Goal: Information Seeking & Learning: Learn about a topic

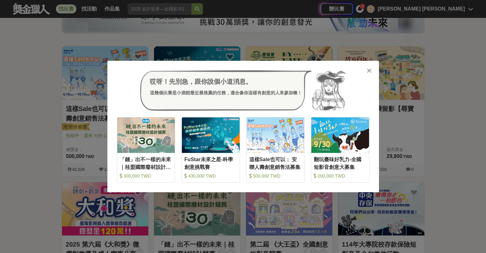
click at [368, 74] on div "哎呀！先別急，跟你說個小道消息。 這幾個比賽是小酒館最近最推薦的任務，適合像你這樣有創意的人來參加噢！" at bounding box center [243, 90] width 253 height 40
click at [369, 70] on icon at bounding box center [369, 70] width 5 height 6
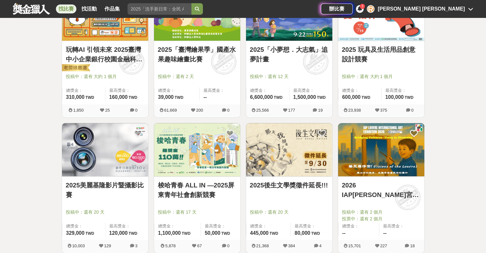
scroll to position [560, 0]
click at [291, 181] on link "2025後生文學獎徵件延長!!!" at bounding box center [289, 185] width 79 height 10
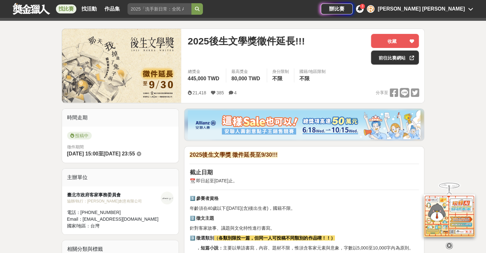
scroll to position [198, 0]
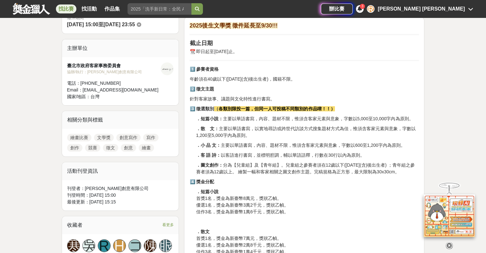
click at [315, 131] on p "．散 文： 主要以華語書寫，以實地尋訪或跨世代訪談方式搜集題材方式為佳，惟須含客家元素與意象，字數以1,200至5,000字內為原則。" at bounding box center [307, 131] width 223 height 13
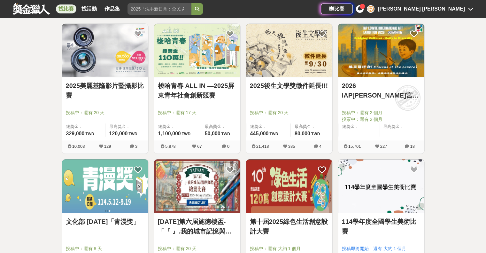
scroll to position [744, 0]
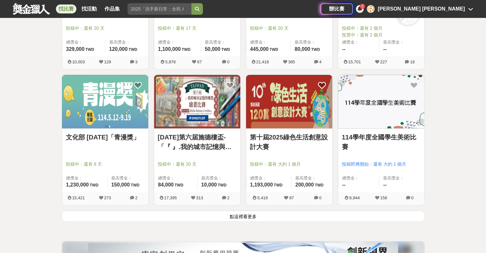
click at [264, 137] on link "第十屆2025綠色生活創意設計大賽" at bounding box center [289, 141] width 79 height 19
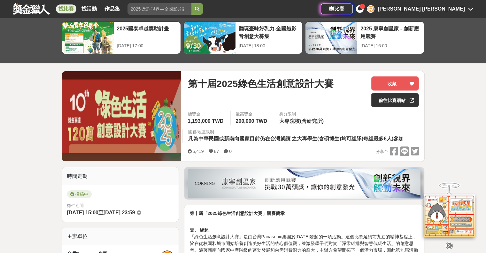
scroll to position [11, 0]
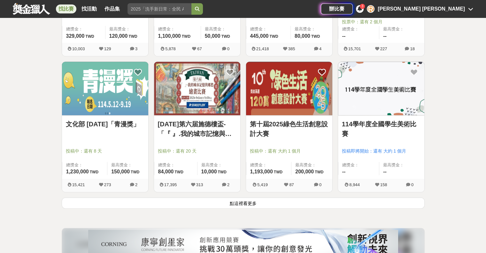
scroll to position [791, 0]
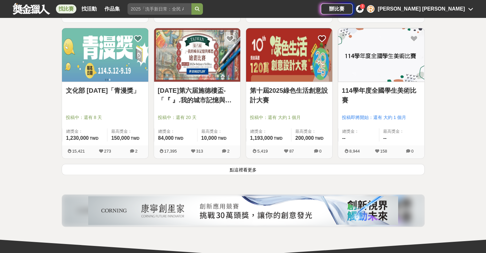
click at [230, 169] on button "點這裡看更多" at bounding box center [243, 169] width 363 height 11
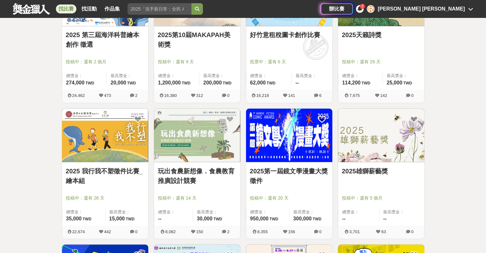
scroll to position [1211, 0]
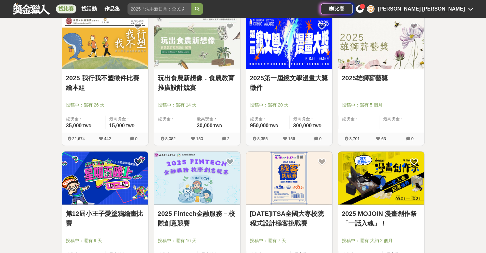
click at [270, 210] on link "[DATE]ITSA全國大專校院程式設計極客挑戰賽" at bounding box center [289, 217] width 79 height 19
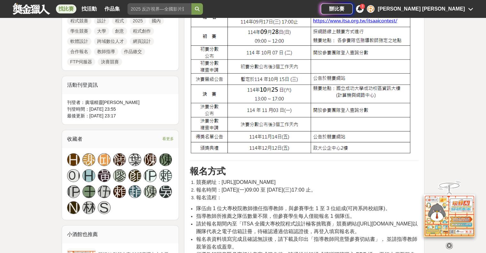
scroll to position [315, 0]
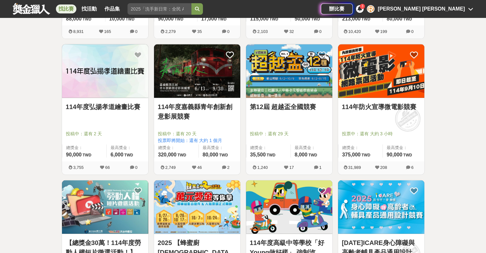
scroll to position [1458, 0]
